Goal: Task Accomplishment & Management: Manage account settings

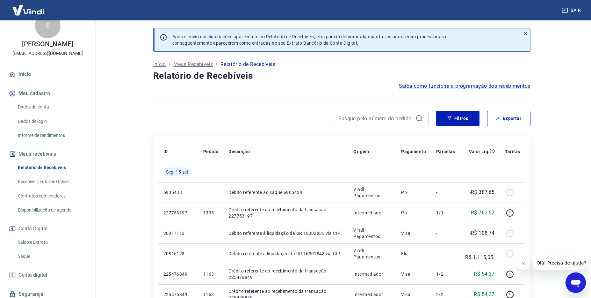
scroll to position [35, 0]
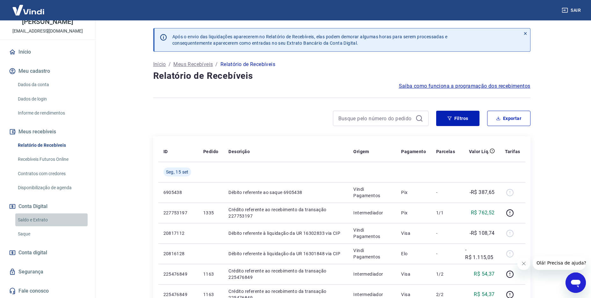
click at [54, 222] on link "Saldo e Extrato" at bounding box center [51, 219] width 72 height 13
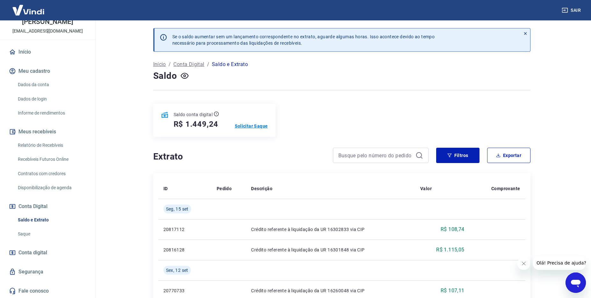
click at [255, 126] on p "Solicitar Saque" at bounding box center [251, 126] width 33 height 6
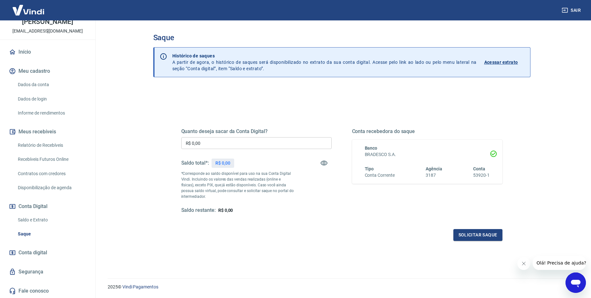
click at [240, 146] on input "R$ 0,00" at bounding box center [256, 143] width 150 height 12
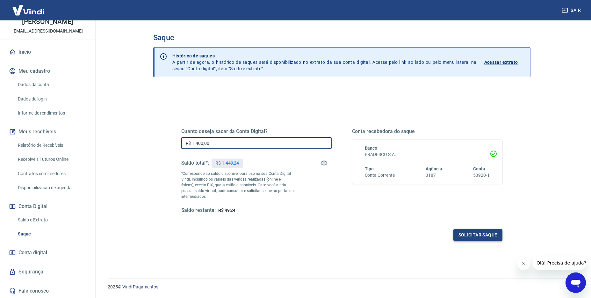
type input "R$ 1.400,00"
click at [470, 231] on button "Solicitar saque" at bounding box center [477, 235] width 49 height 12
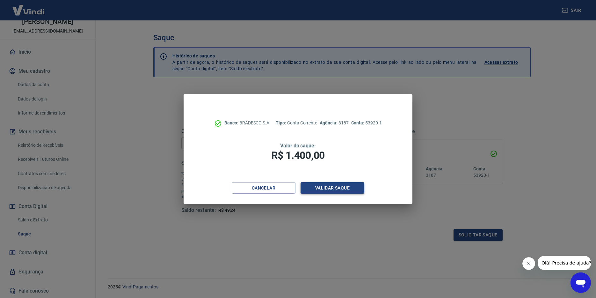
click at [347, 192] on button "Validar saque" at bounding box center [332, 188] width 64 height 12
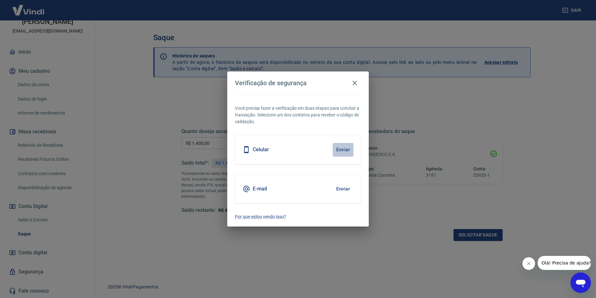
click at [339, 149] on button "Enviar" at bounding box center [343, 149] width 21 height 13
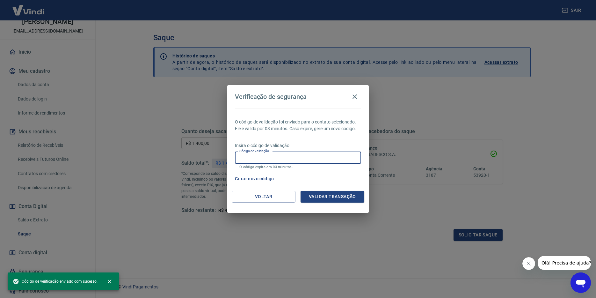
click at [278, 158] on input "Código de validação" at bounding box center [298, 157] width 126 height 12
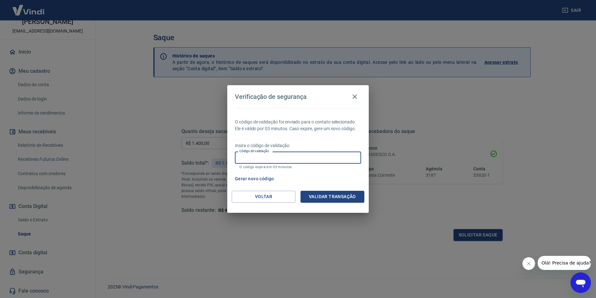
click at [288, 161] on input "Código de validação" at bounding box center [298, 157] width 126 height 12
type input "943043"
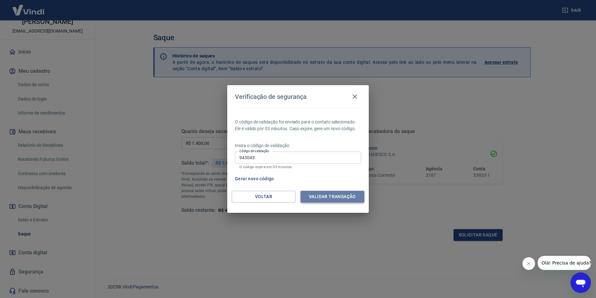
click at [333, 192] on button "Validar transação" at bounding box center [332, 197] width 64 height 12
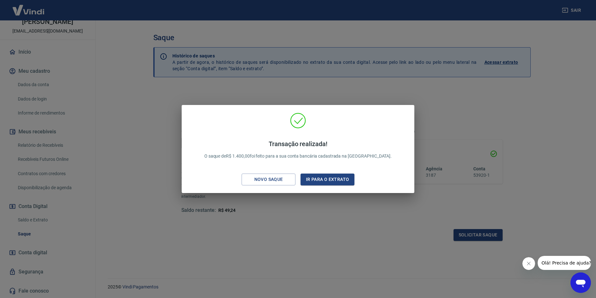
click at [367, 158] on p "Transação realizada! O saque de R$ 1.400,00 foi feito para a sua conta bancária…" at bounding box center [298, 149] width 188 height 19
click at [340, 177] on button "Ir para o extrato" at bounding box center [327, 179] width 54 height 12
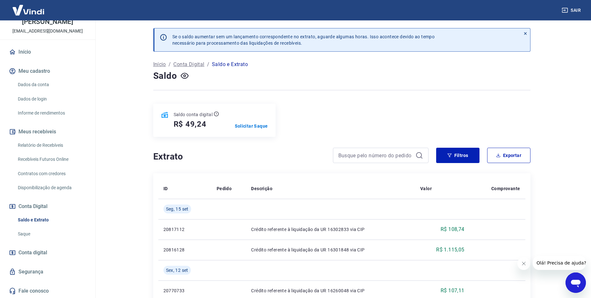
click at [344, 91] on div at bounding box center [341, 90] width 377 height 16
